Goal: Task Accomplishment & Management: Manage account settings

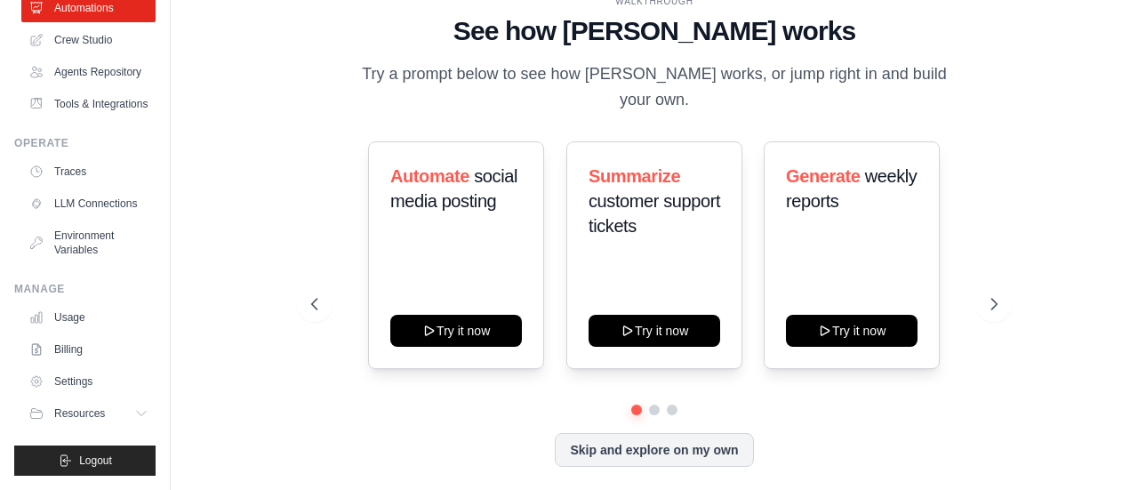
scroll to position [144, 0]
click at [59, 351] on link "Billing" at bounding box center [90, 349] width 134 height 28
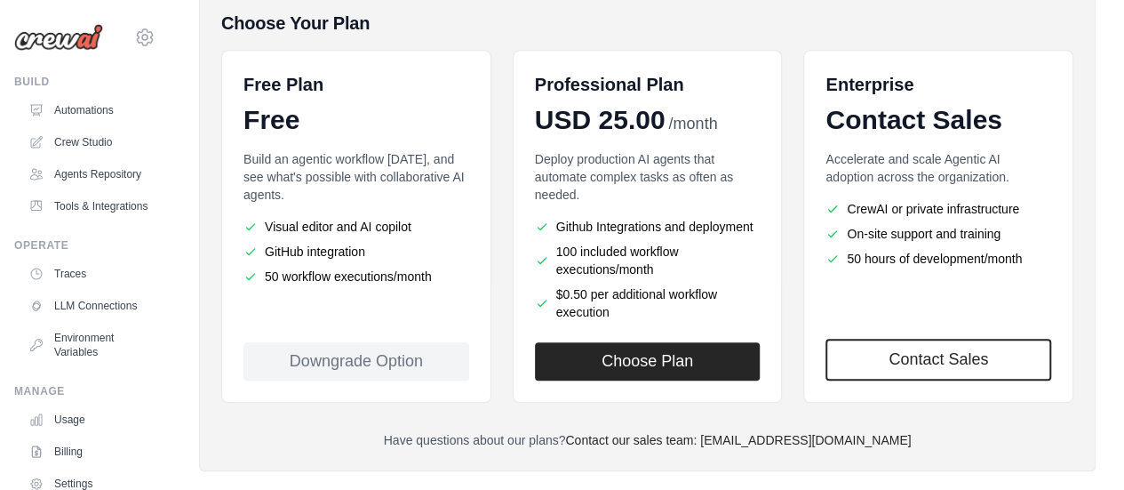
scroll to position [396, 0]
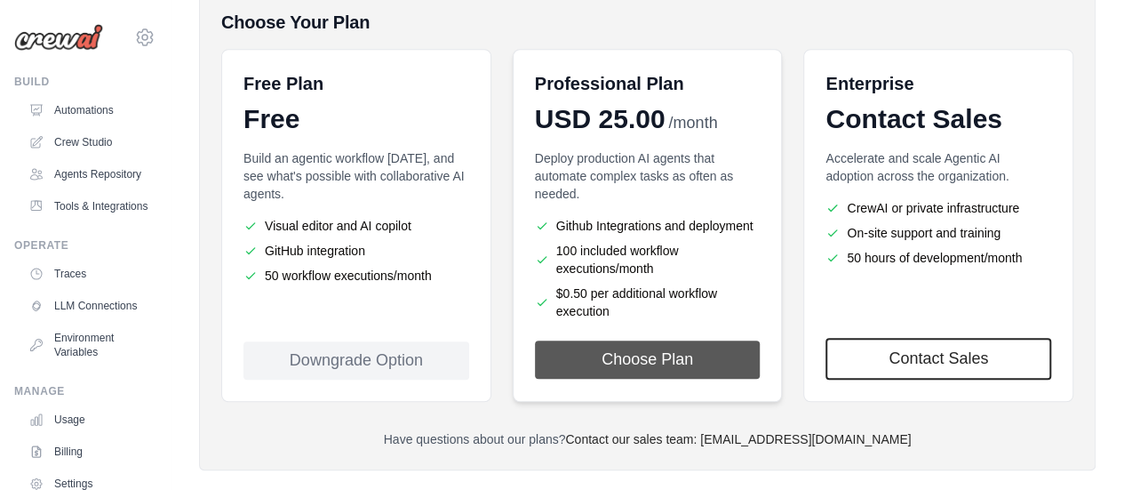
click at [686, 353] on button "Choose Plan" at bounding box center [648, 359] width 226 height 38
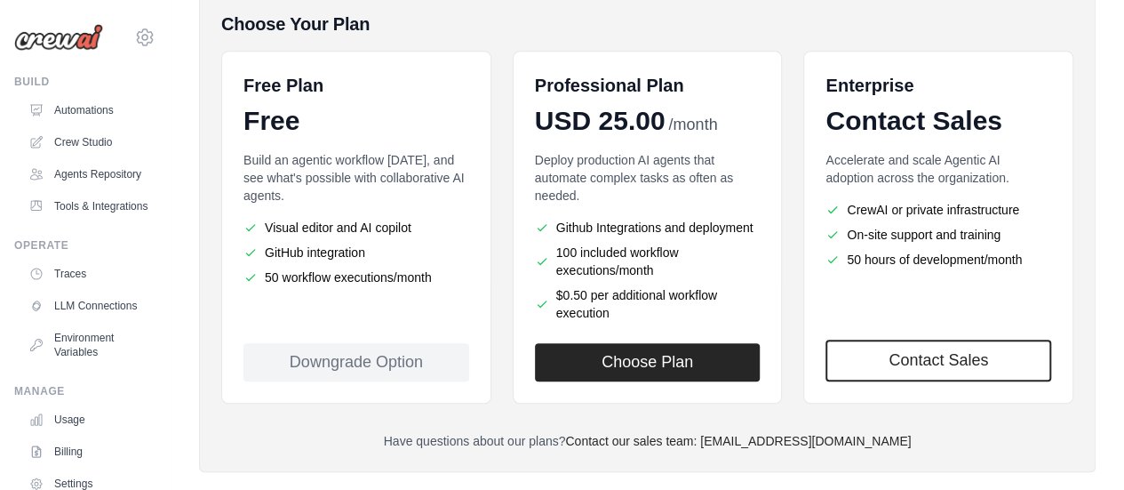
click at [409, 366] on div "Downgrade Option" at bounding box center [357, 362] width 226 height 38
click at [638, 278] on ul "Github Integrations and deployment 100 included workflow executions/month $0.50…" at bounding box center [648, 270] width 226 height 103
